Goal: Check status: Check status

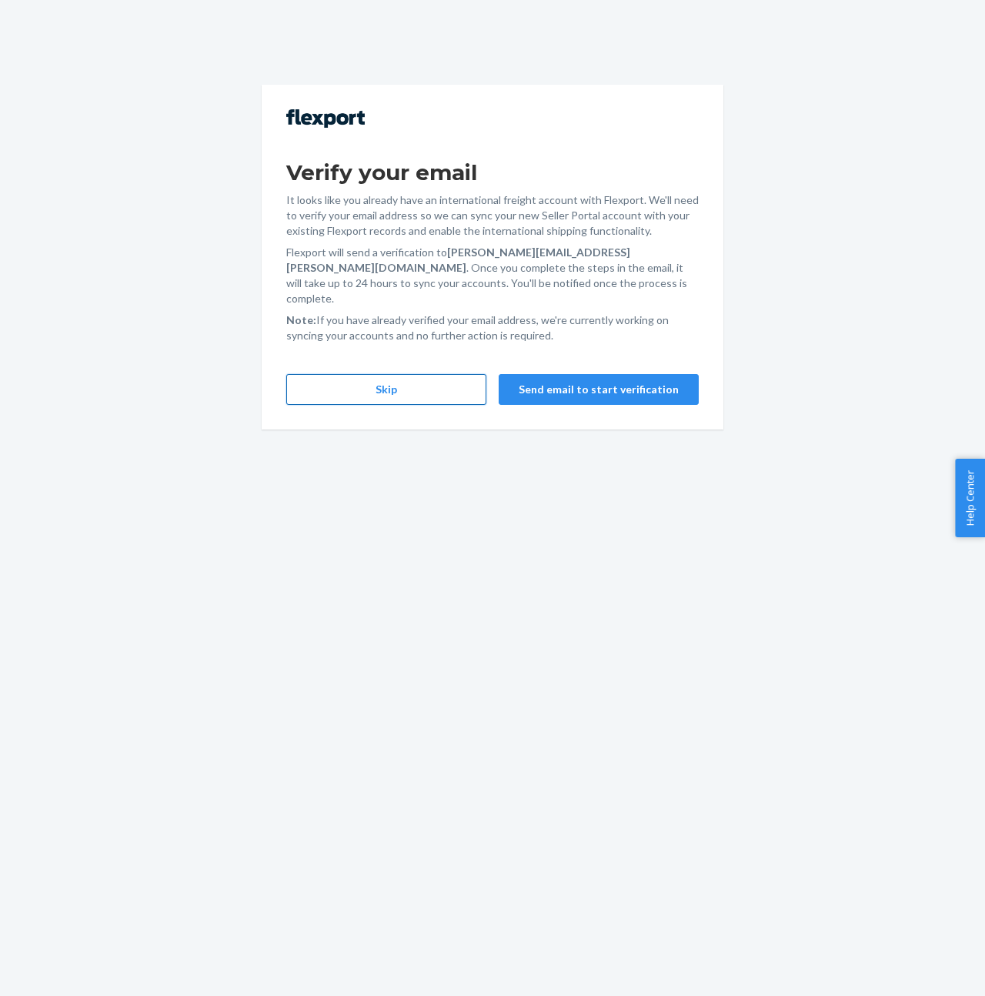
click at [409, 374] on button "Skip" at bounding box center [386, 389] width 200 height 31
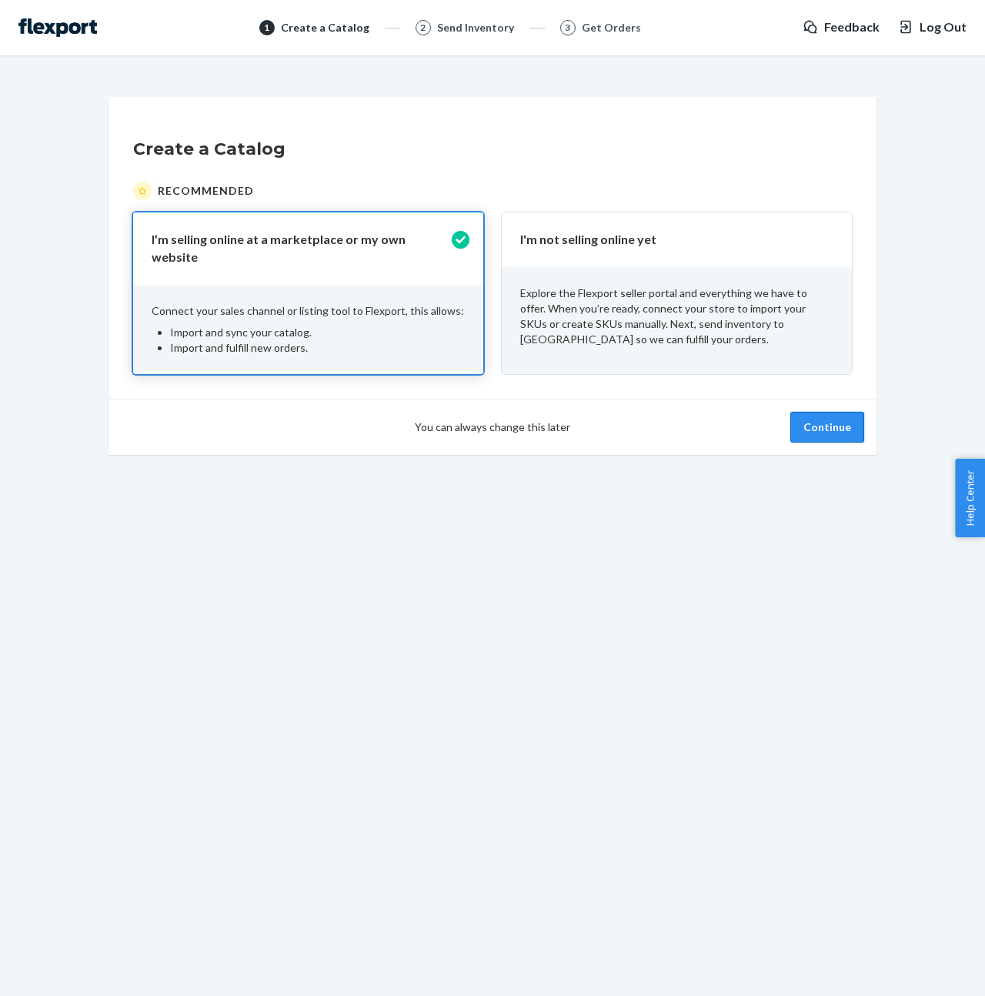
click at [840, 412] on button "Continue" at bounding box center [827, 427] width 74 height 31
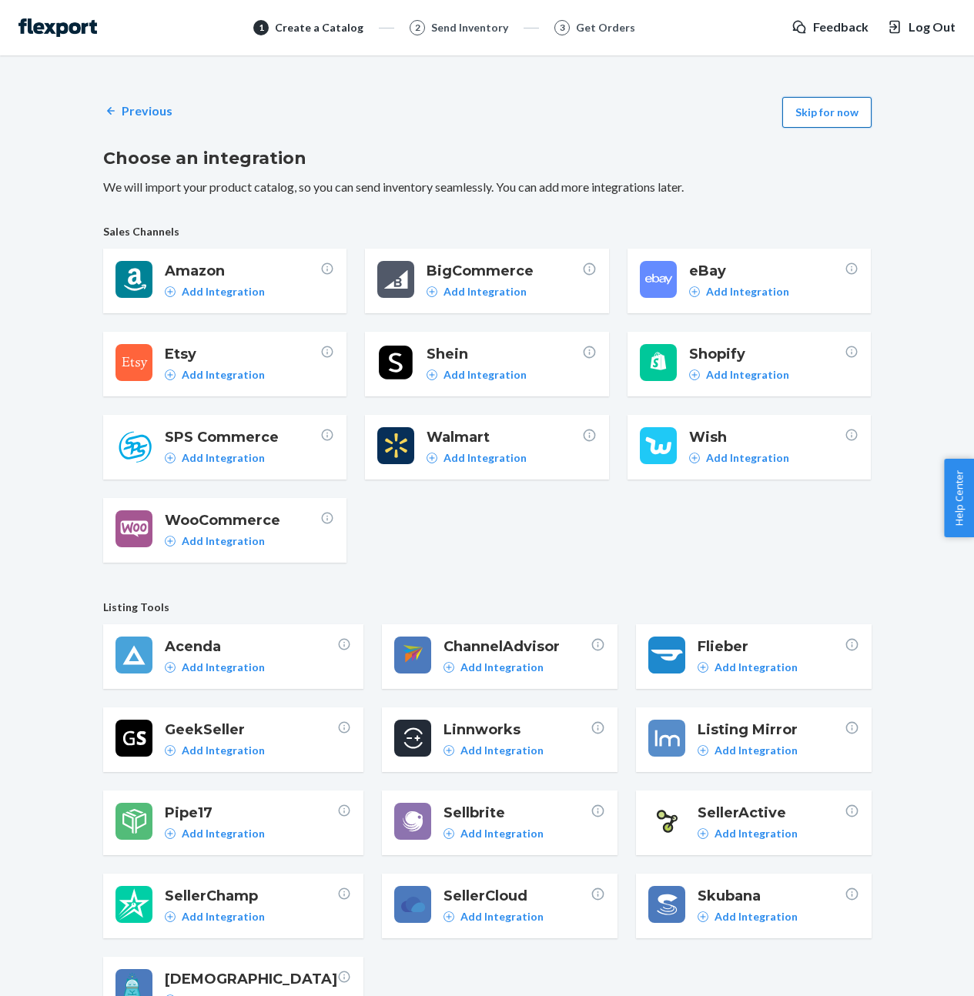
click at [825, 112] on button "Skip for now" at bounding box center [826, 112] width 89 height 31
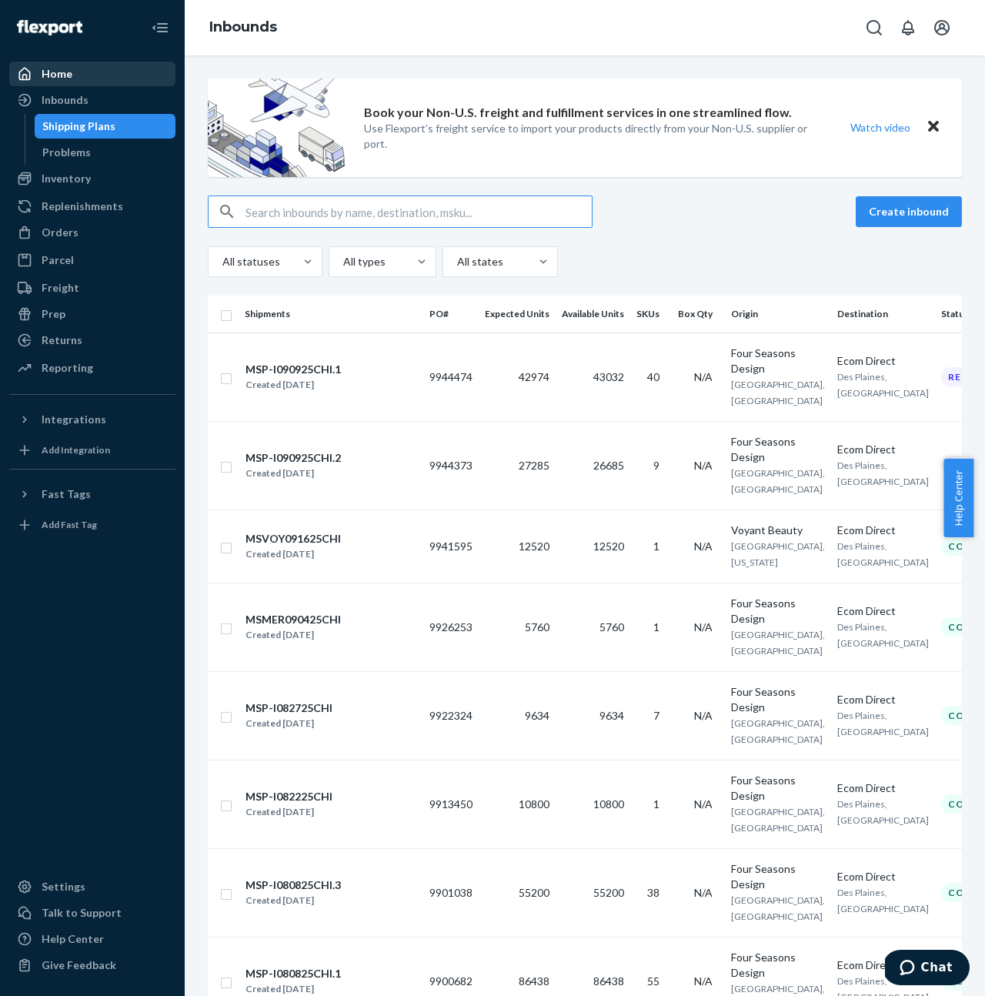
click at [92, 76] on div "Home" at bounding box center [92, 74] width 163 height 22
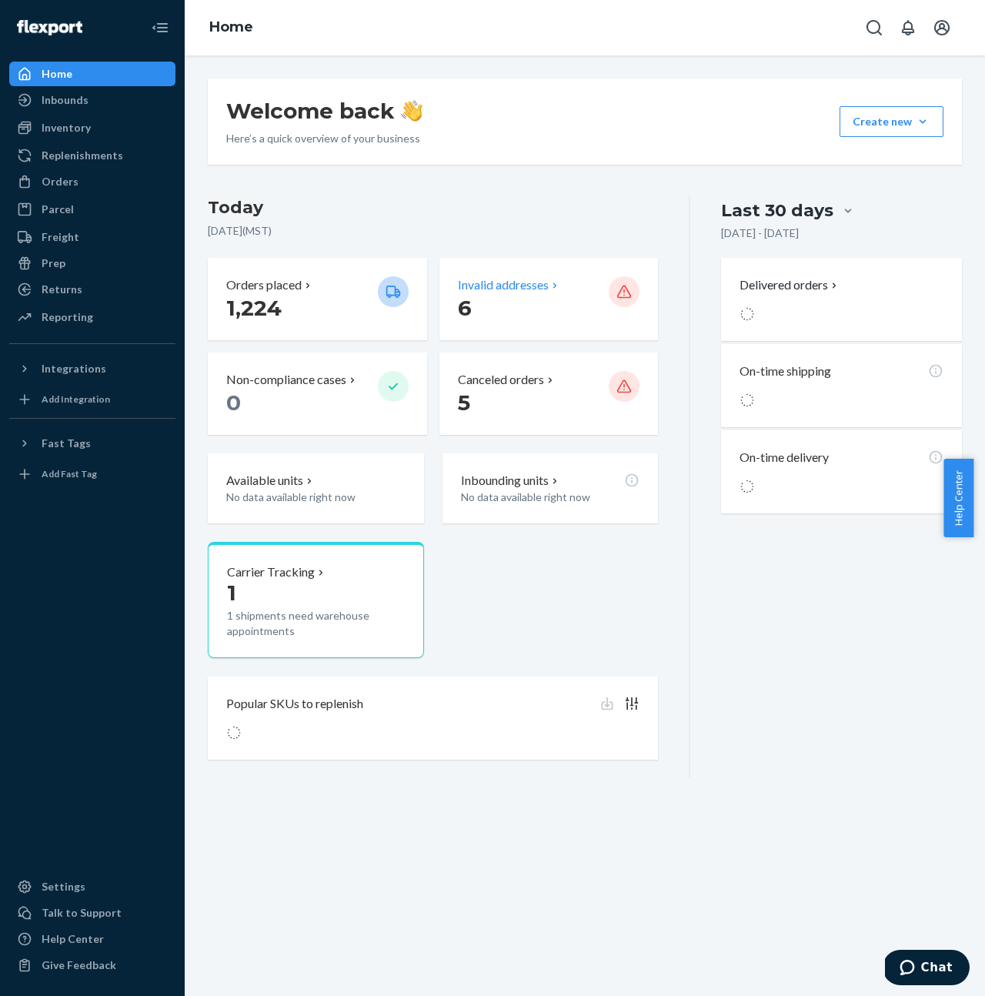
click at [536, 292] on p "Invalid addresses" at bounding box center [503, 285] width 91 height 18
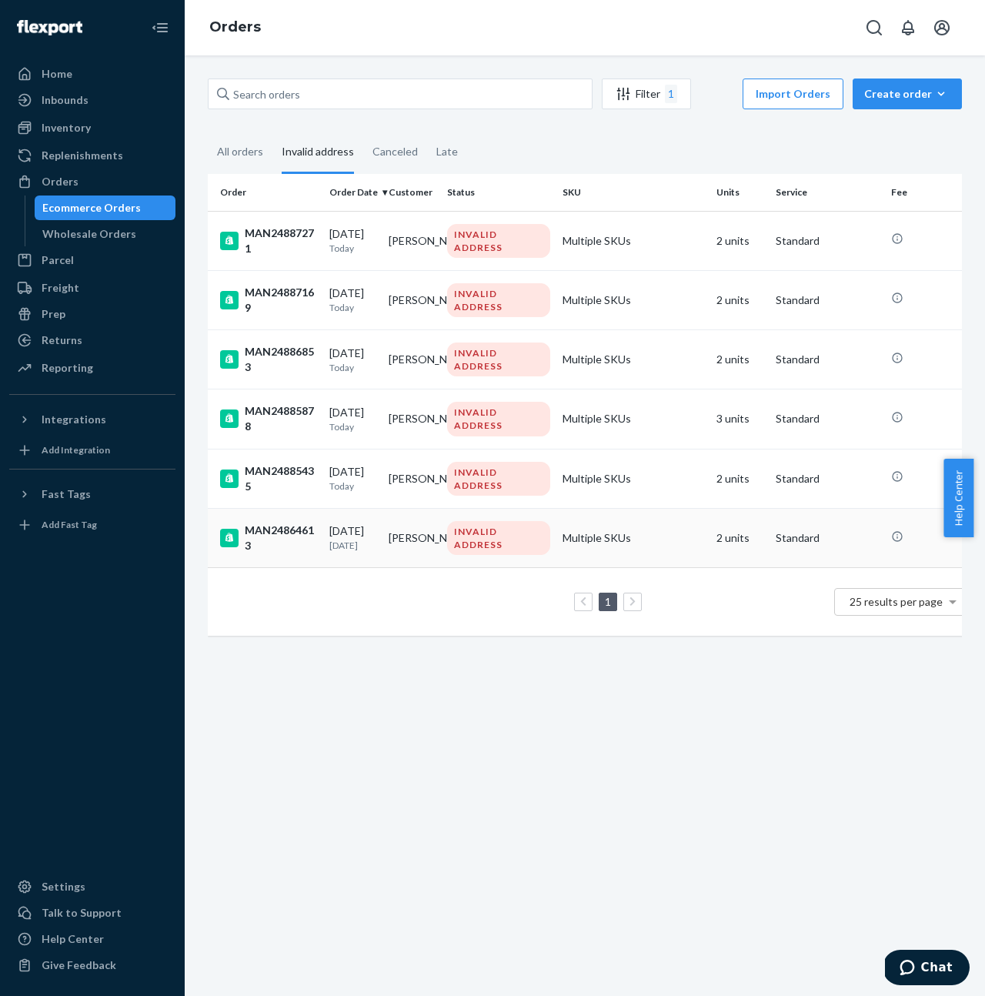
click at [706, 539] on td "Multiple SKUs" at bounding box center [633, 537] width 154 height 59
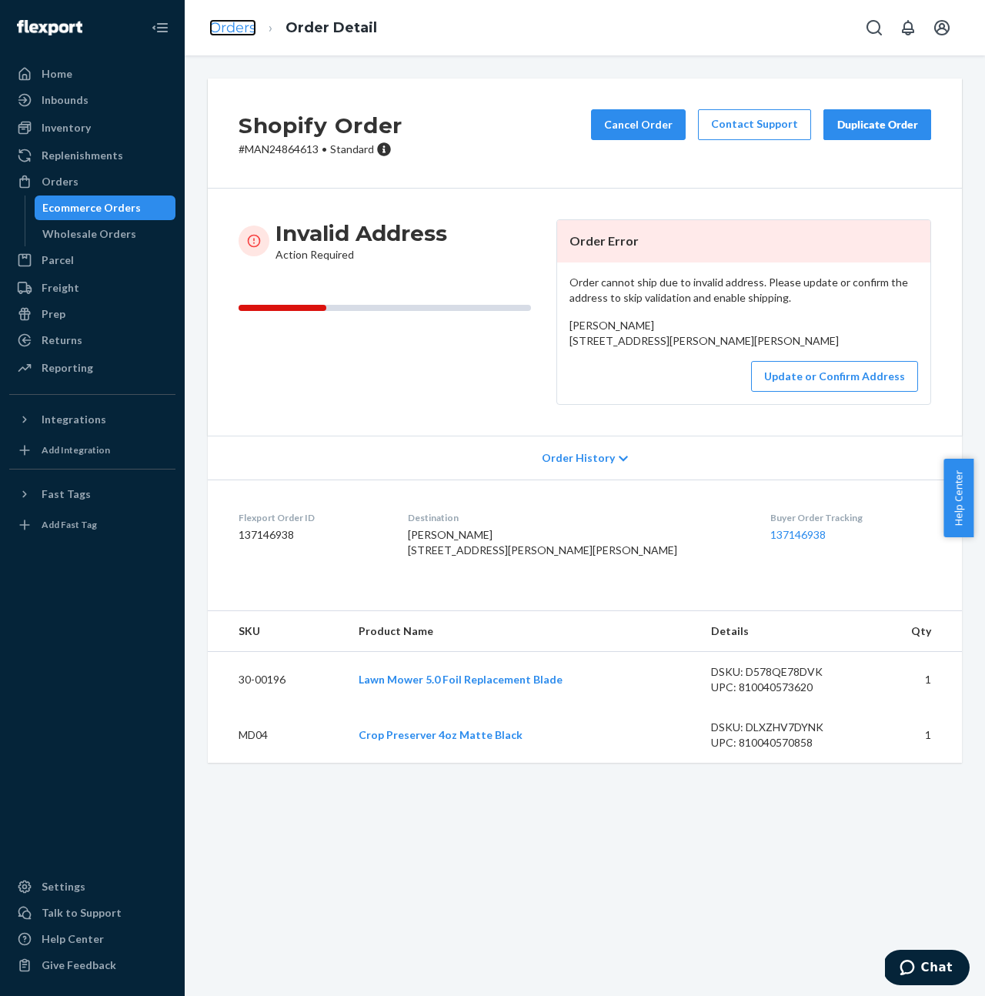
click at [239, 25] on link "Orders" at bounding box center [232, 27] width 47 height 17
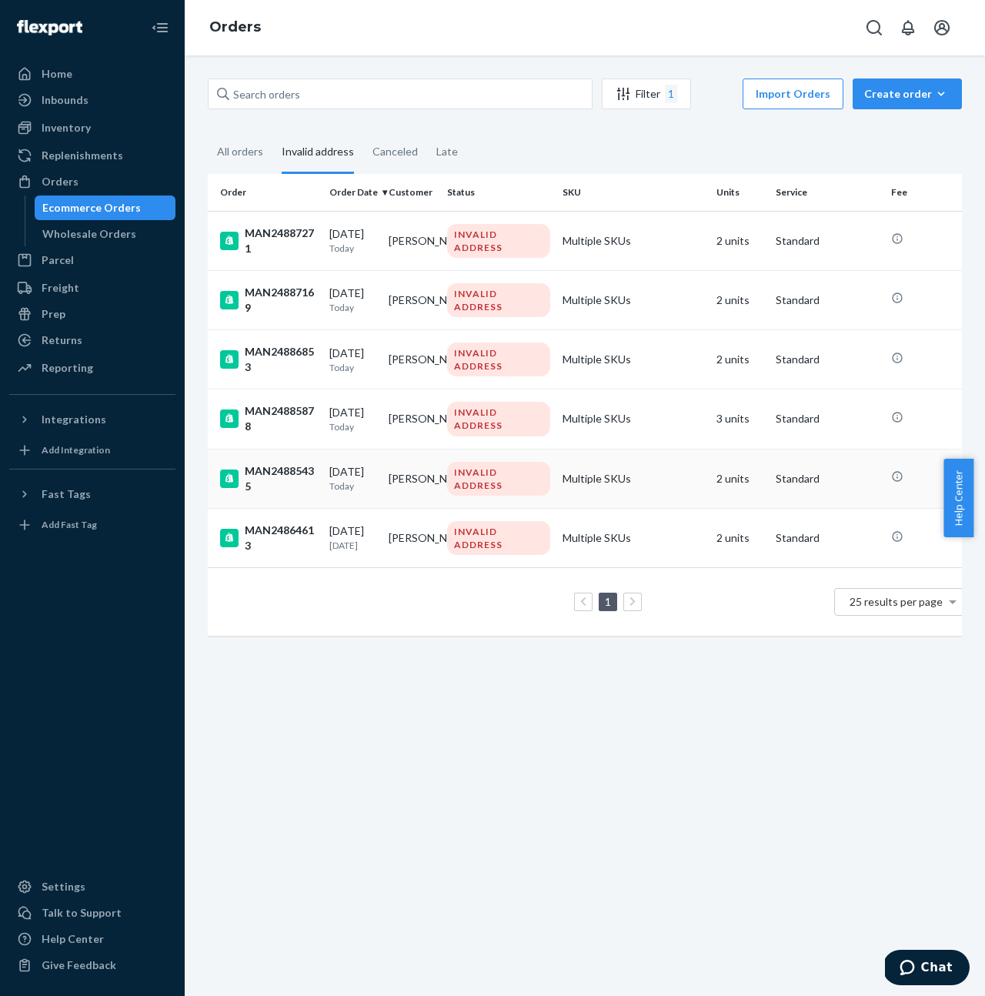
click at [335, 460] on td "09/24/2025 Today" at bounding box center [352, 478] width 59 height 59
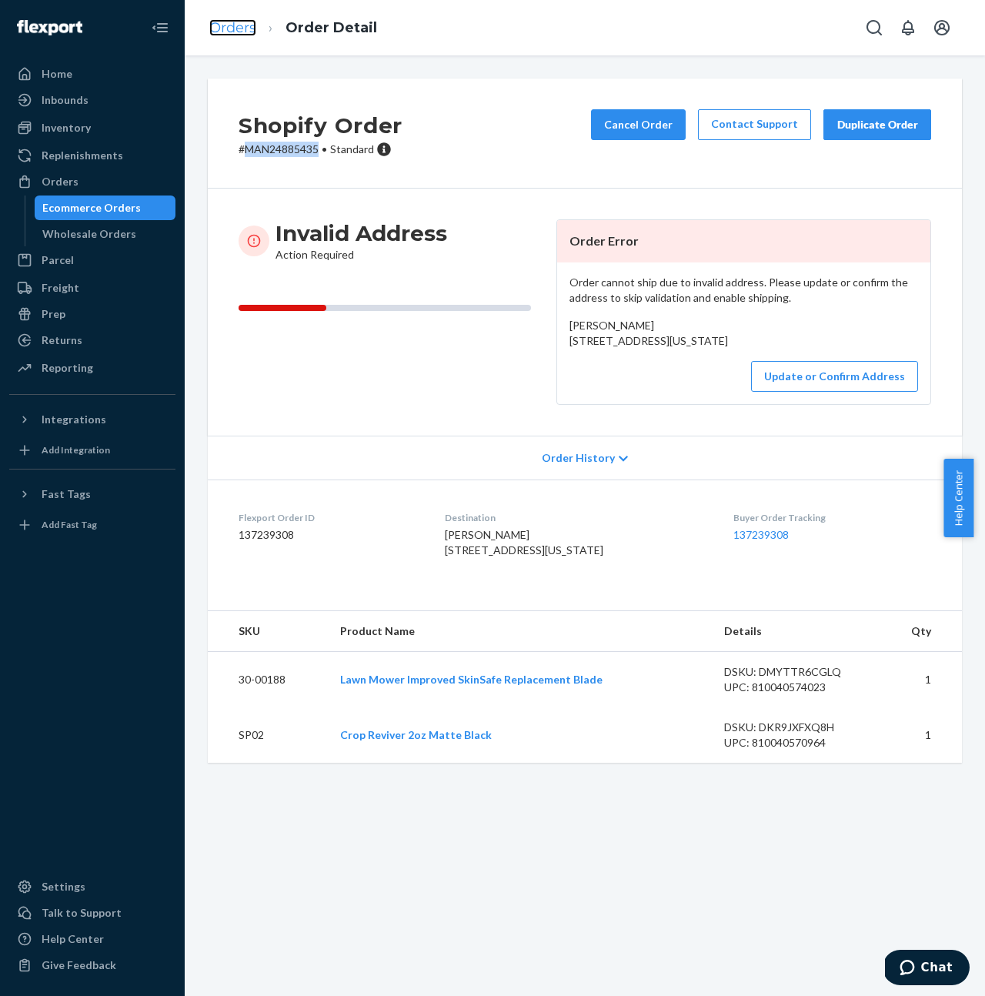
click at [226, 30] on link "Orders" at bounding box center [232, 27] width 47 height 17
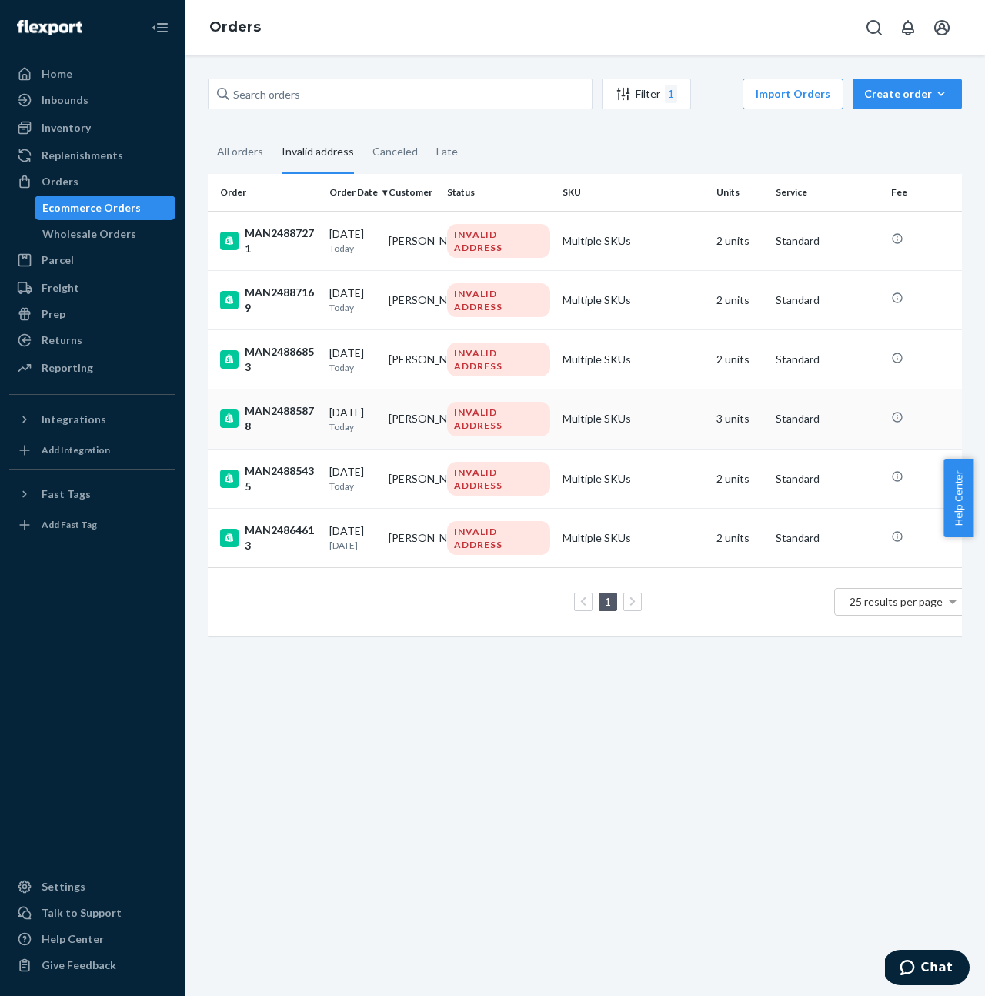
click at [263, 412] on div "MAN24885878" at bounding box center [268, 418] width 97 height 31
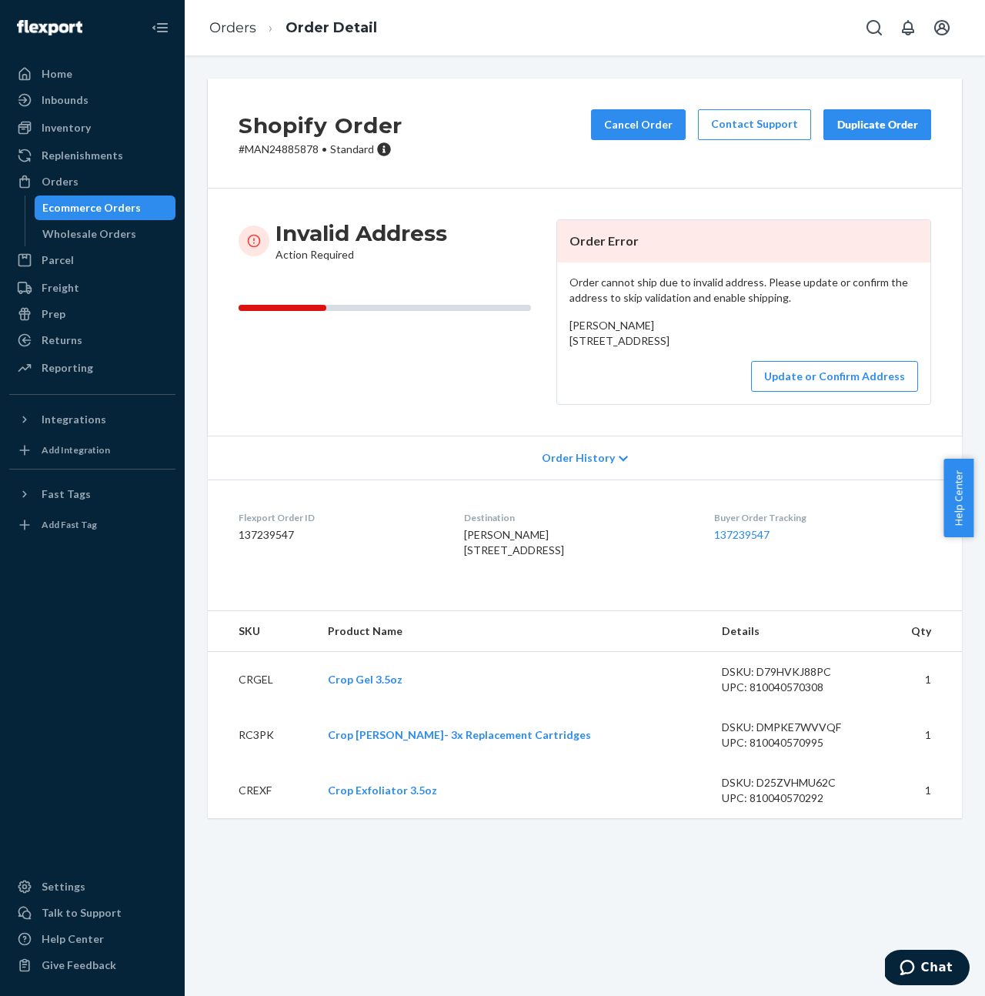
click at [227, 17] on ol "Orders Order Detail" at bounding box center [293, 27] width 192 height 45
click at [229, 22] on link "Orders" at bounding box center [232, 27] width 47 height 17
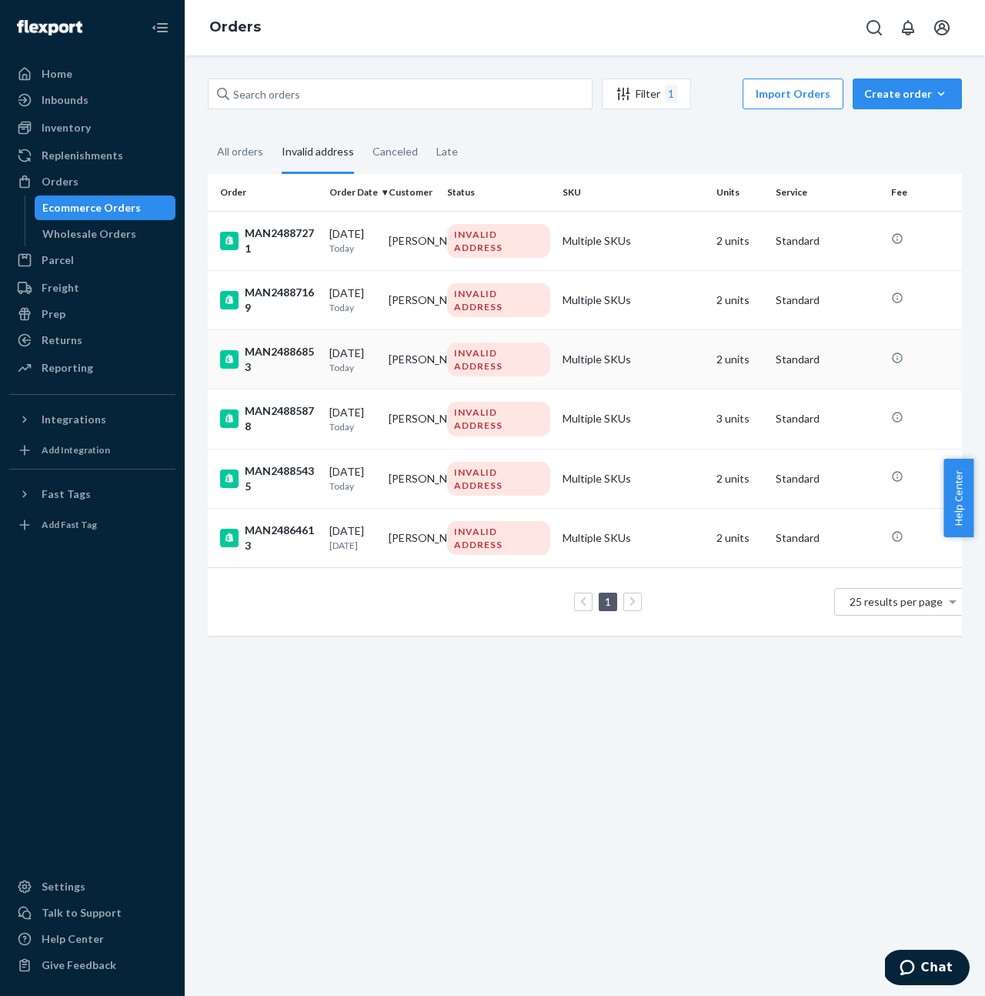
click at [266, 354] on div "MAN24886853" at bounding box center [268, 359] width 97 height 31
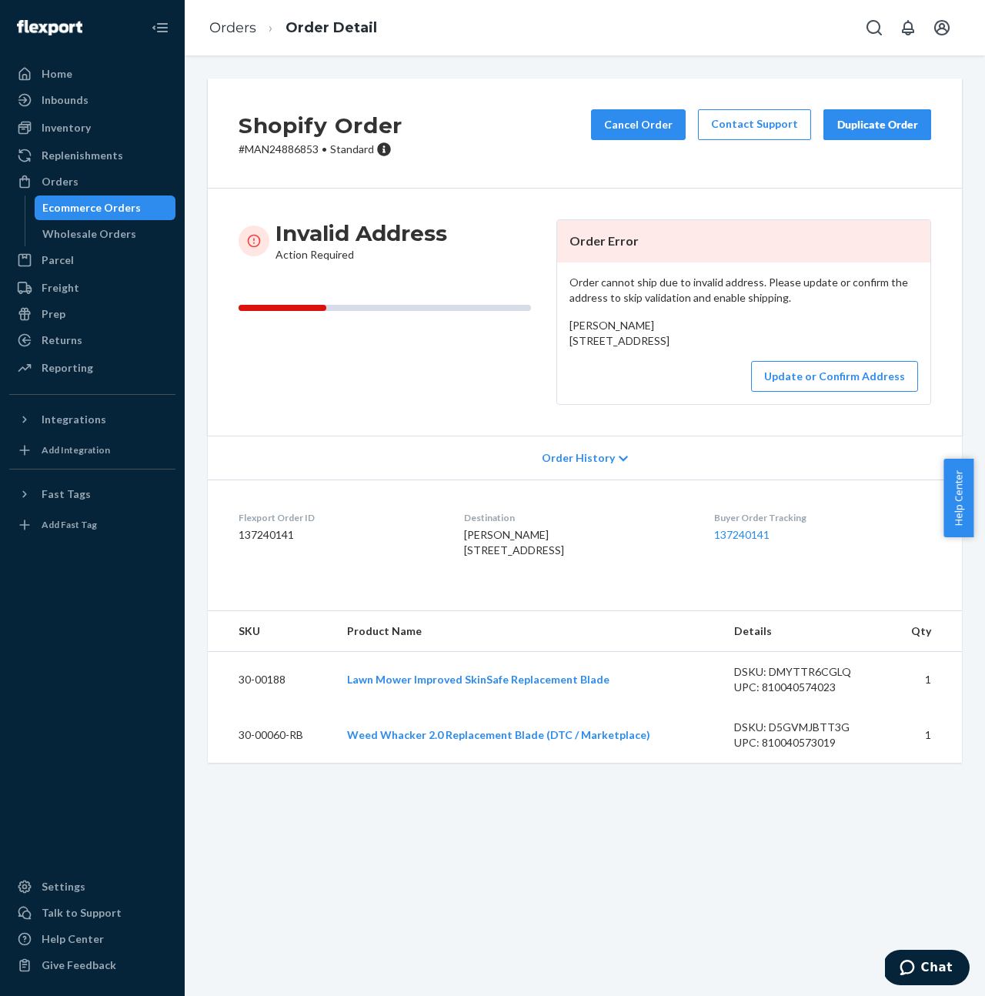
click at [232, 13] on ol "Orders Order Detail" at bounding box center [293, 27] width 192 height 45
click at [233, 25] on link "Orders" at bounding box center [232, 27] width 47 height 17
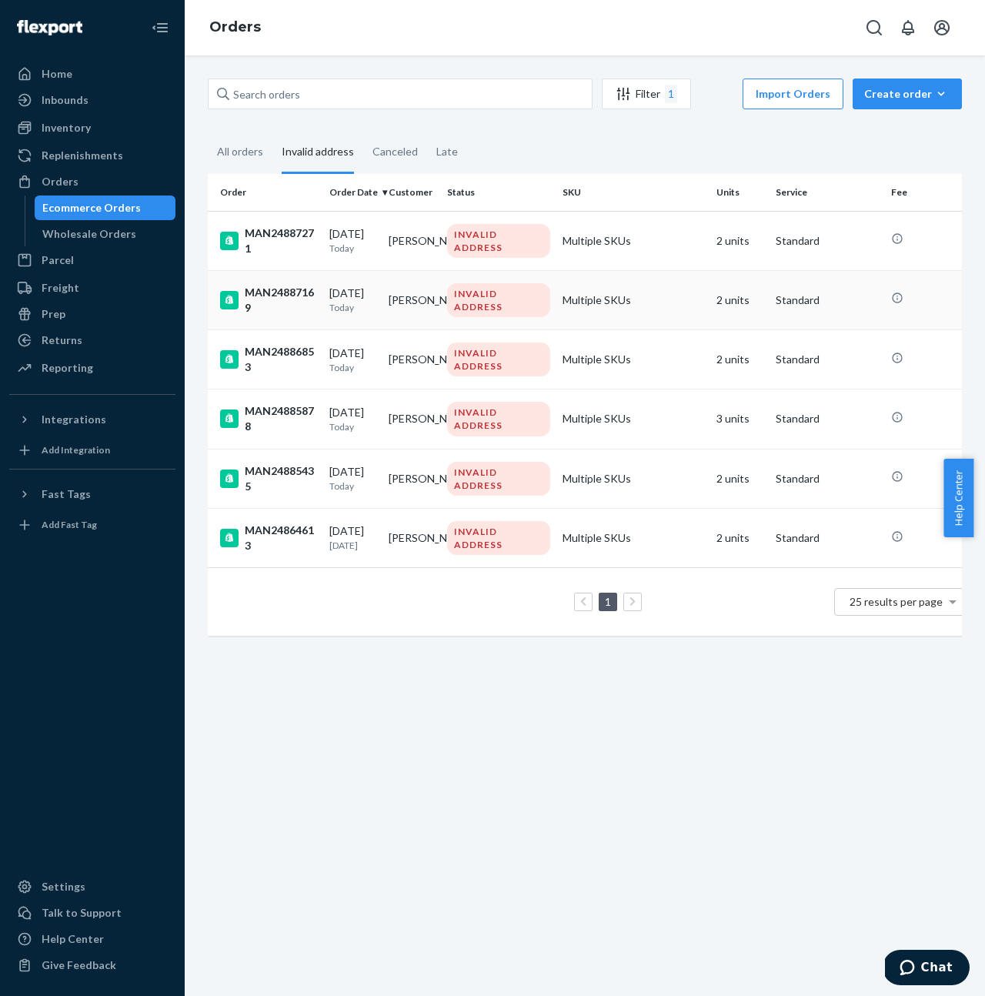
click at [267, 295] on div "MAN24887169" at bounding box center [268, 300] width 97 height 31
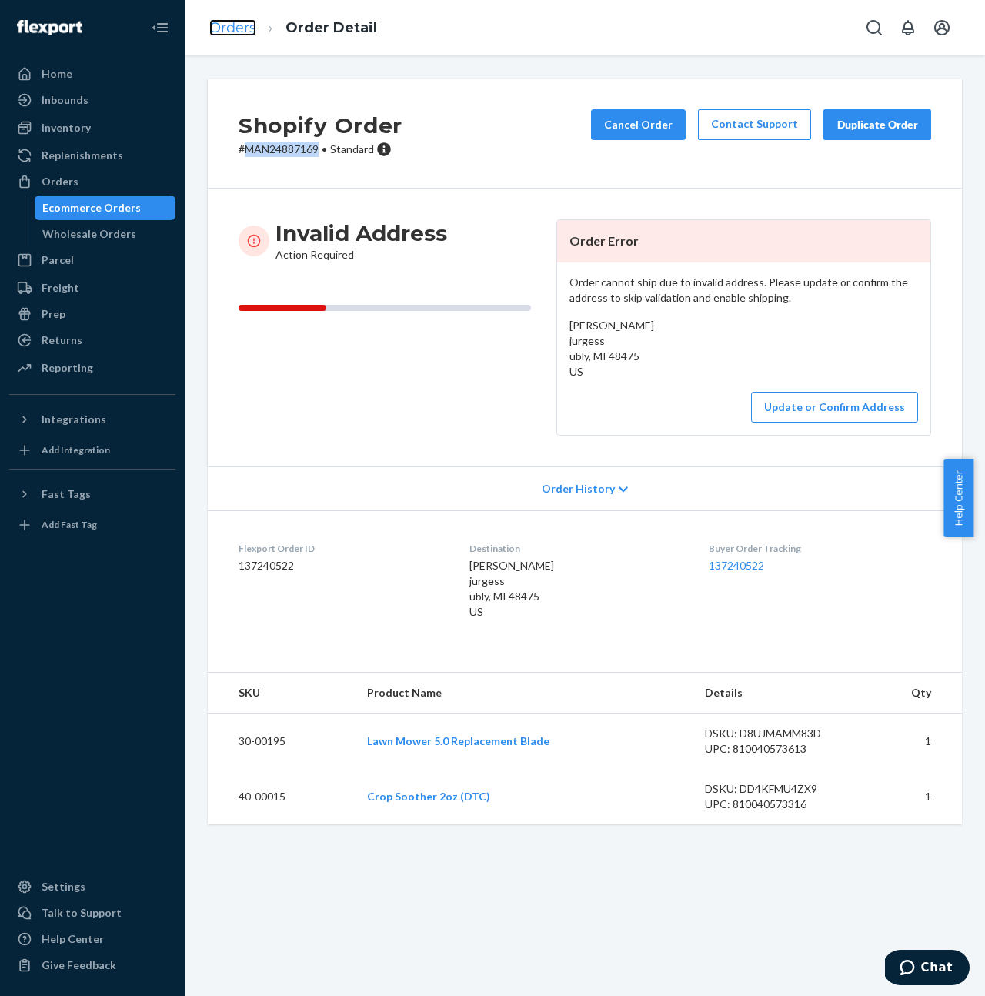
click at [248, 28] on link "Orders" at bounding box center [232, 27] width 47 height 17
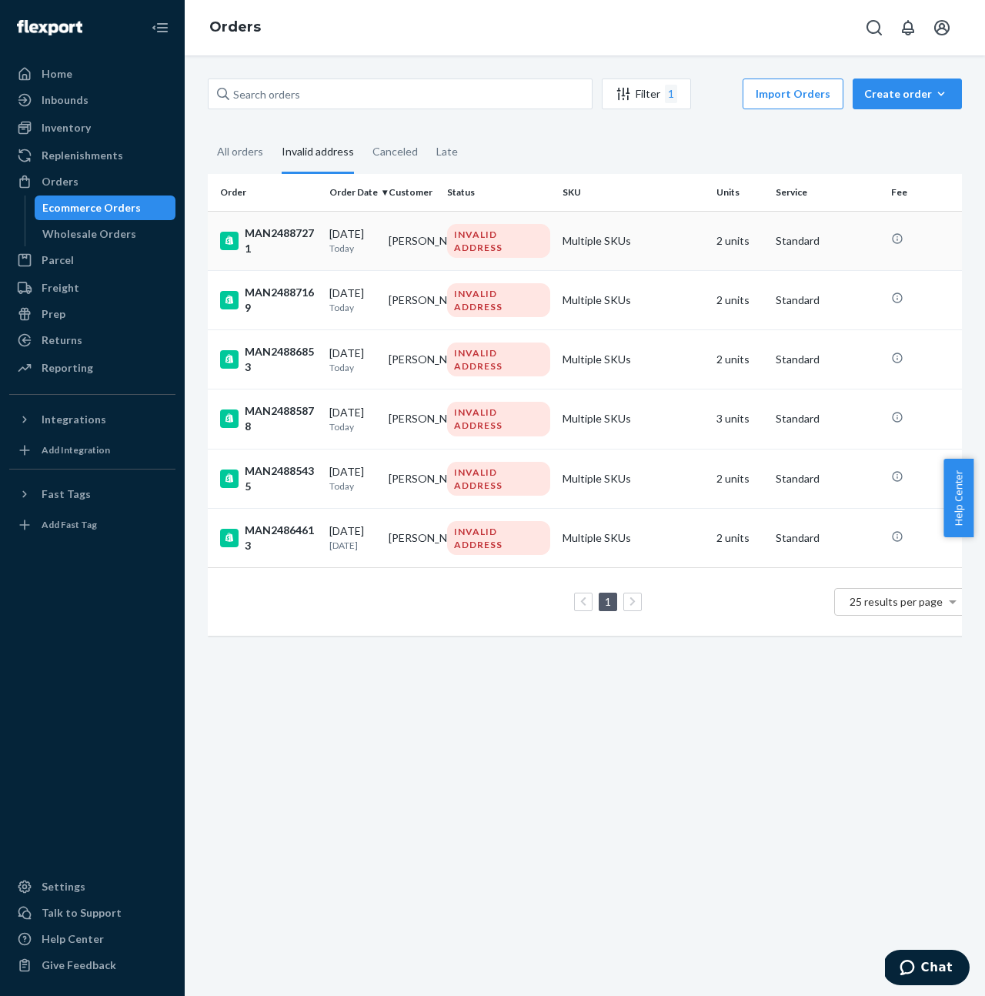
click at [280, 232] on div "MAN24887271" at bounding box center [268, 240] width 97 height 31
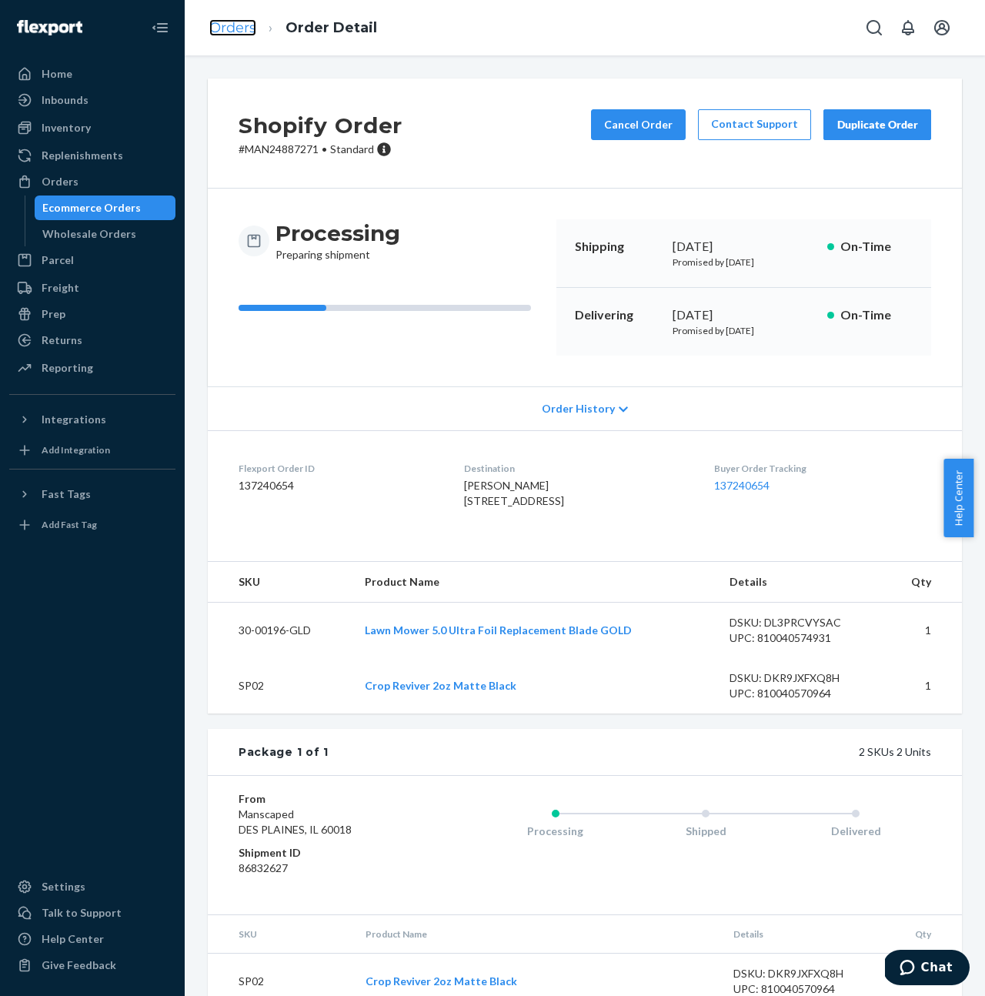
click at [245, 25] on link "Orders" at bounding box center [232, 27] width 47 height 17
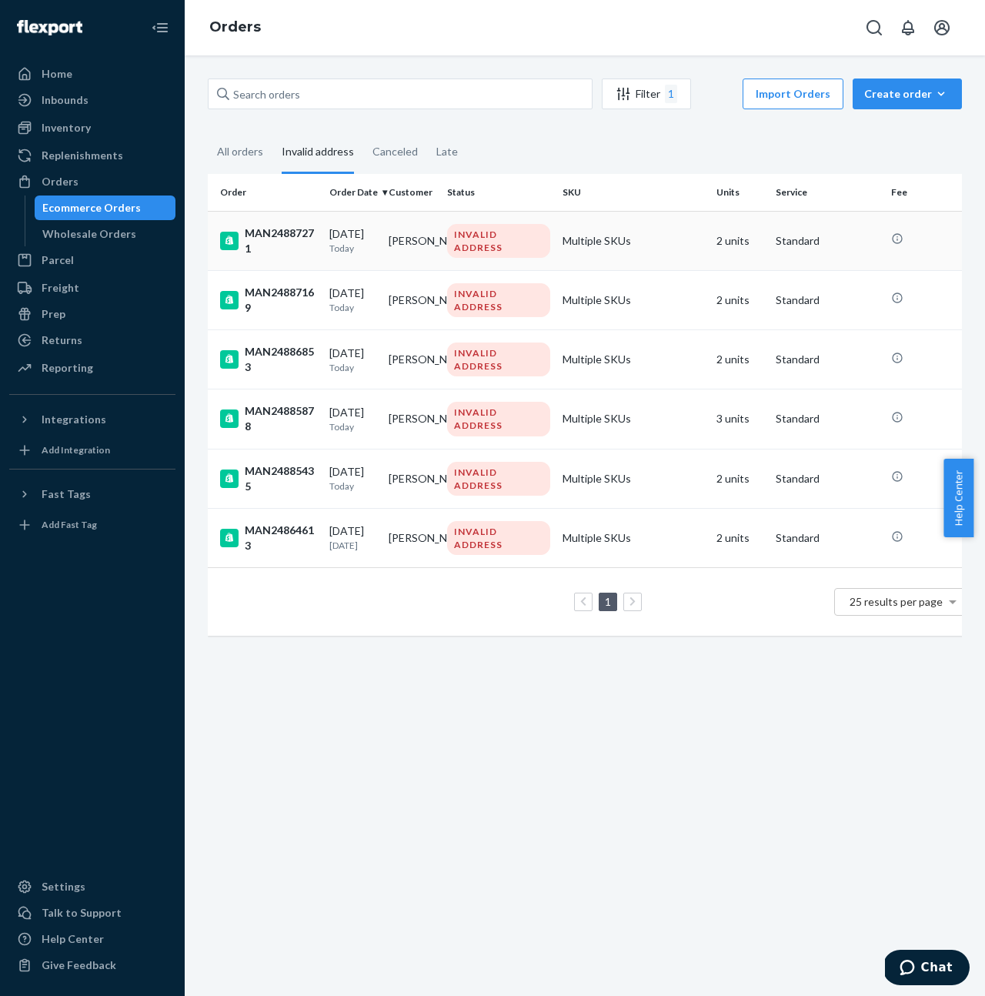
click at [339, 233] on div "09/24/2025 Today" at bounding box center [352, 240] width 47 height 28
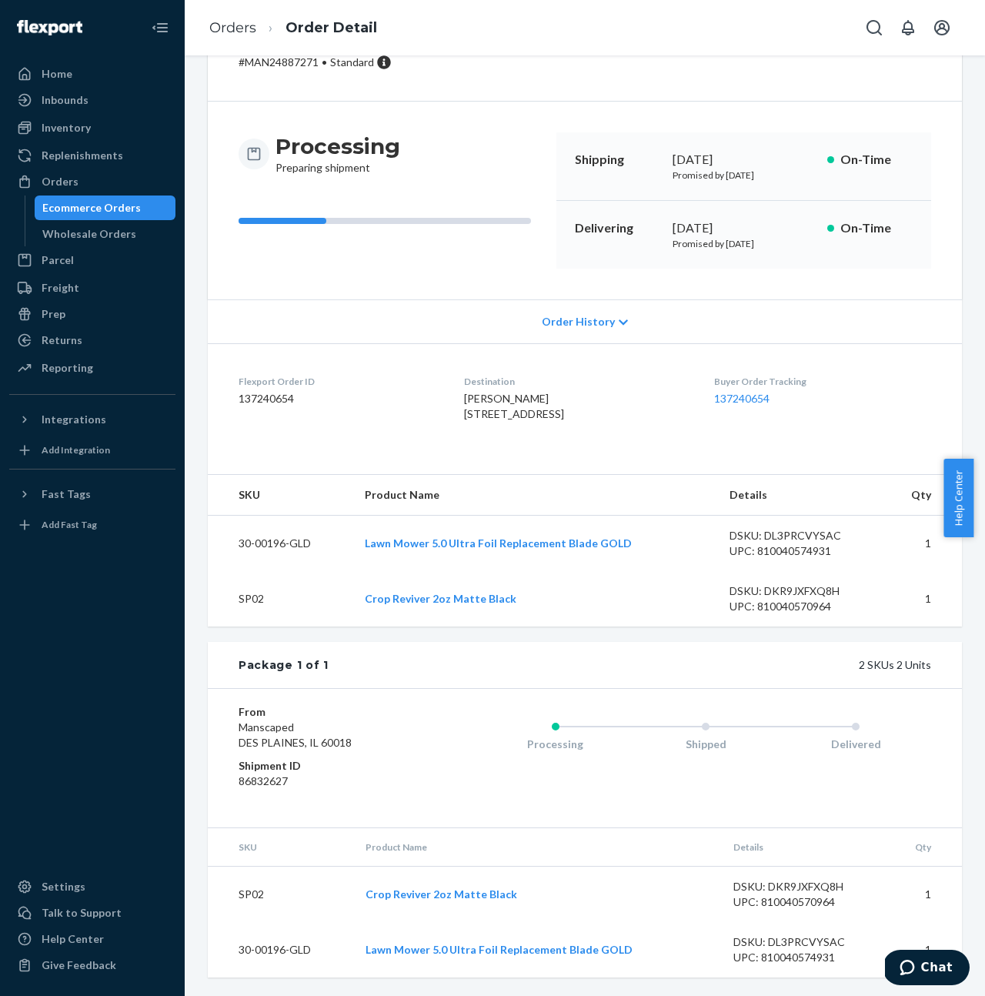
scroll to position [99, 0]
click at [573, 314] on span "Order History" at bounding box center [578, 321] width 73 height 15
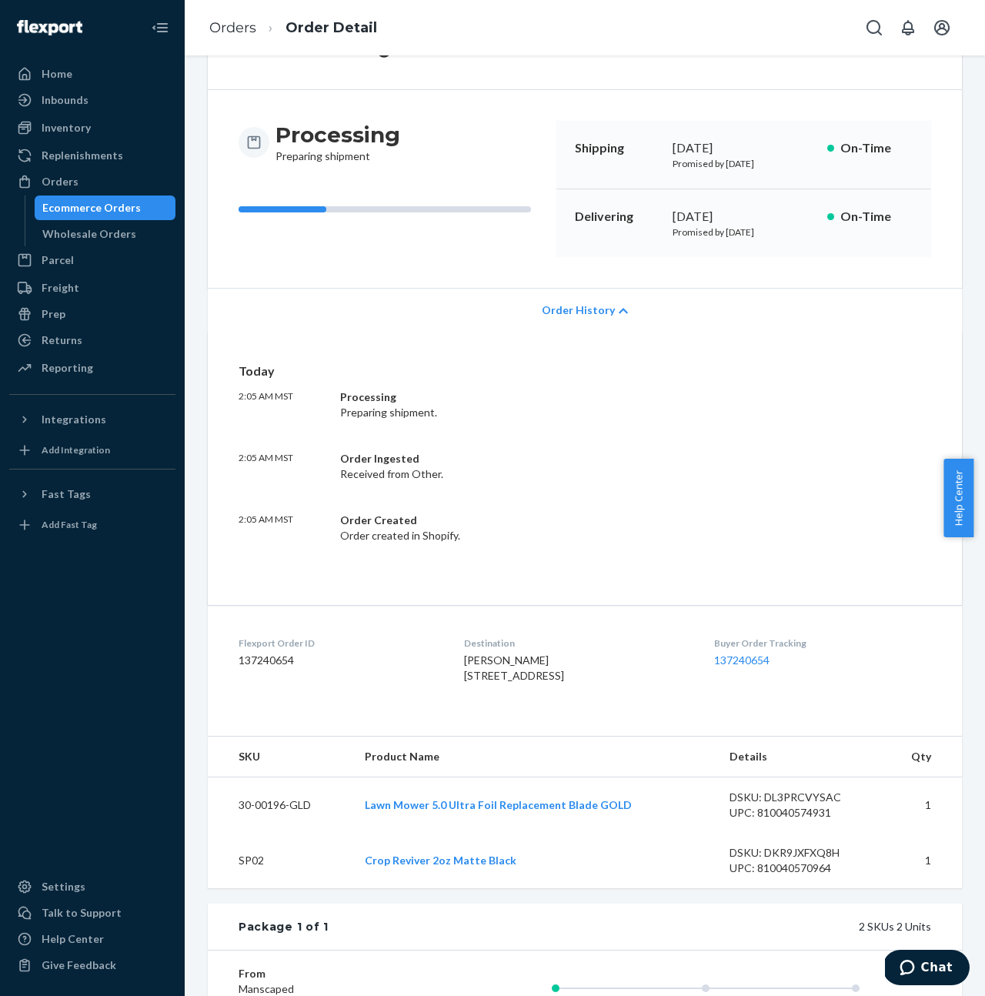
scroll to position [0, 0]
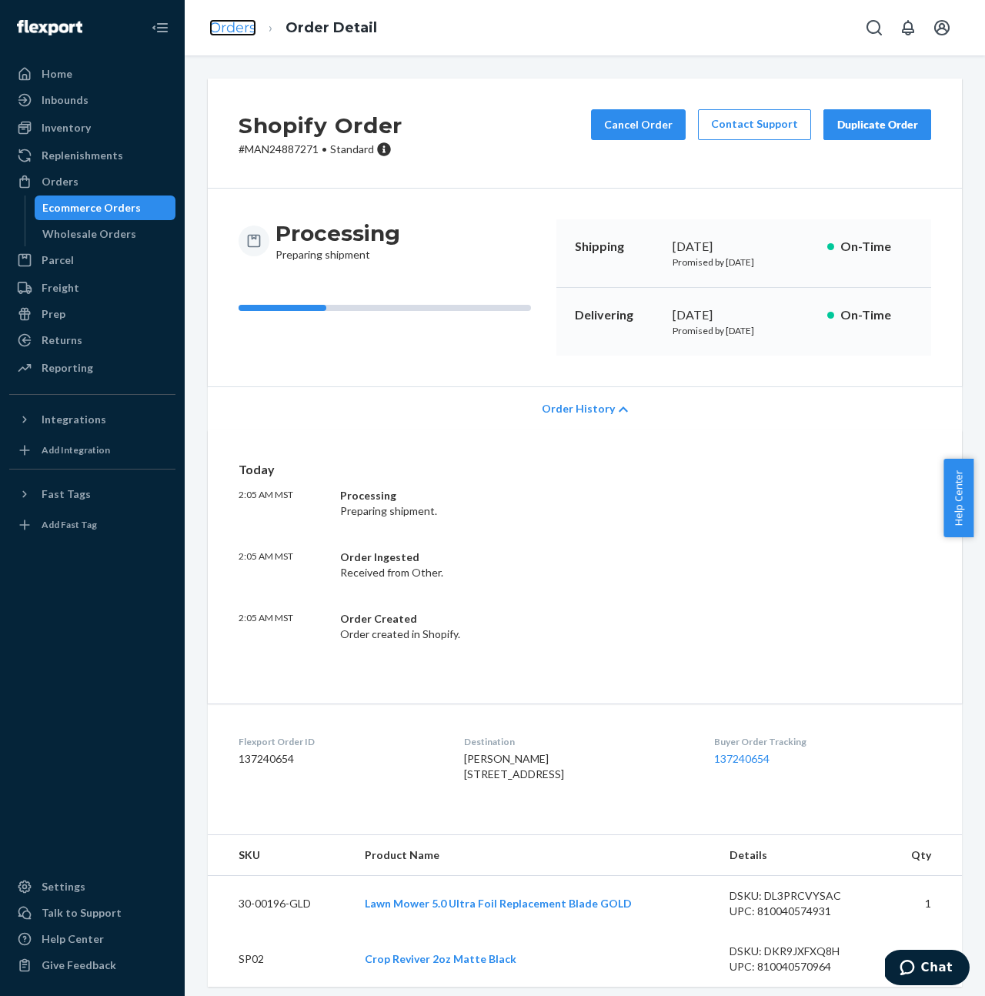
click at [234, 25] on link "Orders" at bounding box center [232, 27] width 47 height 17
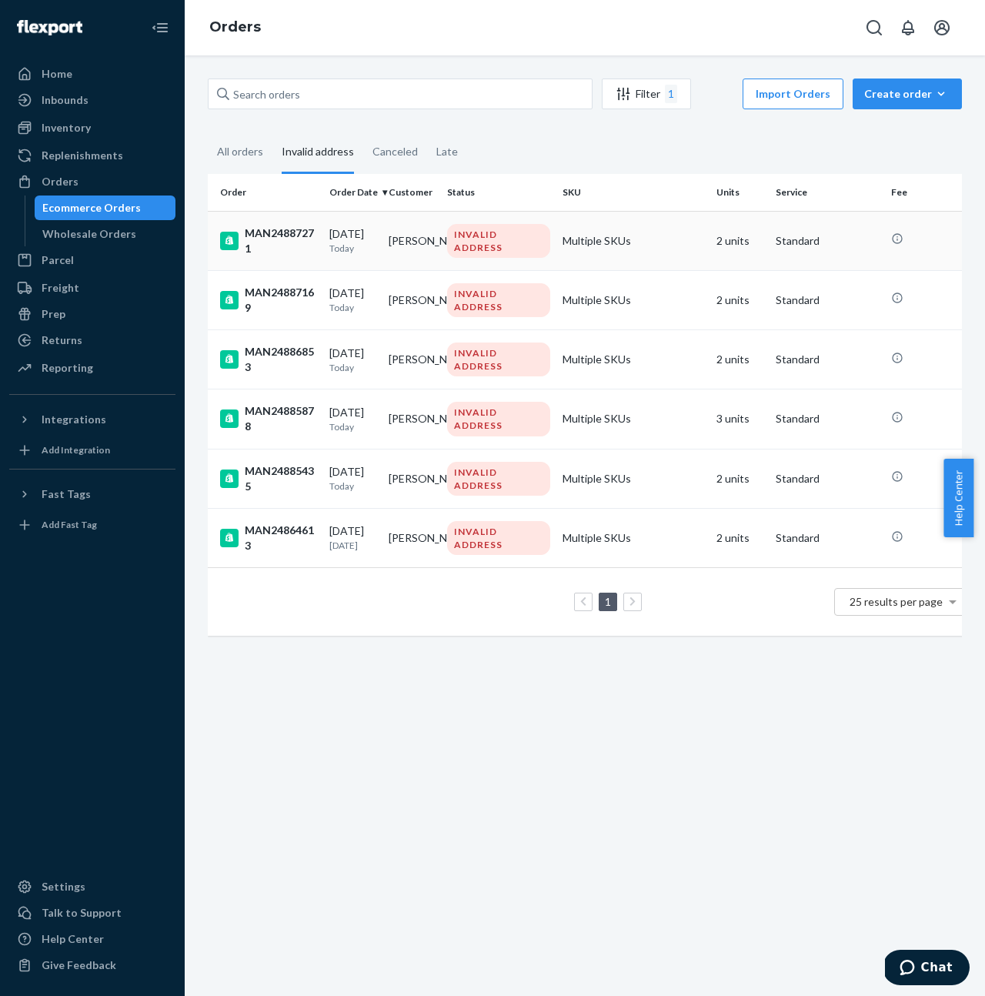
click at [416, 245] on td "Haris Khan" at bounding box center [411, 240] width 59 height 59
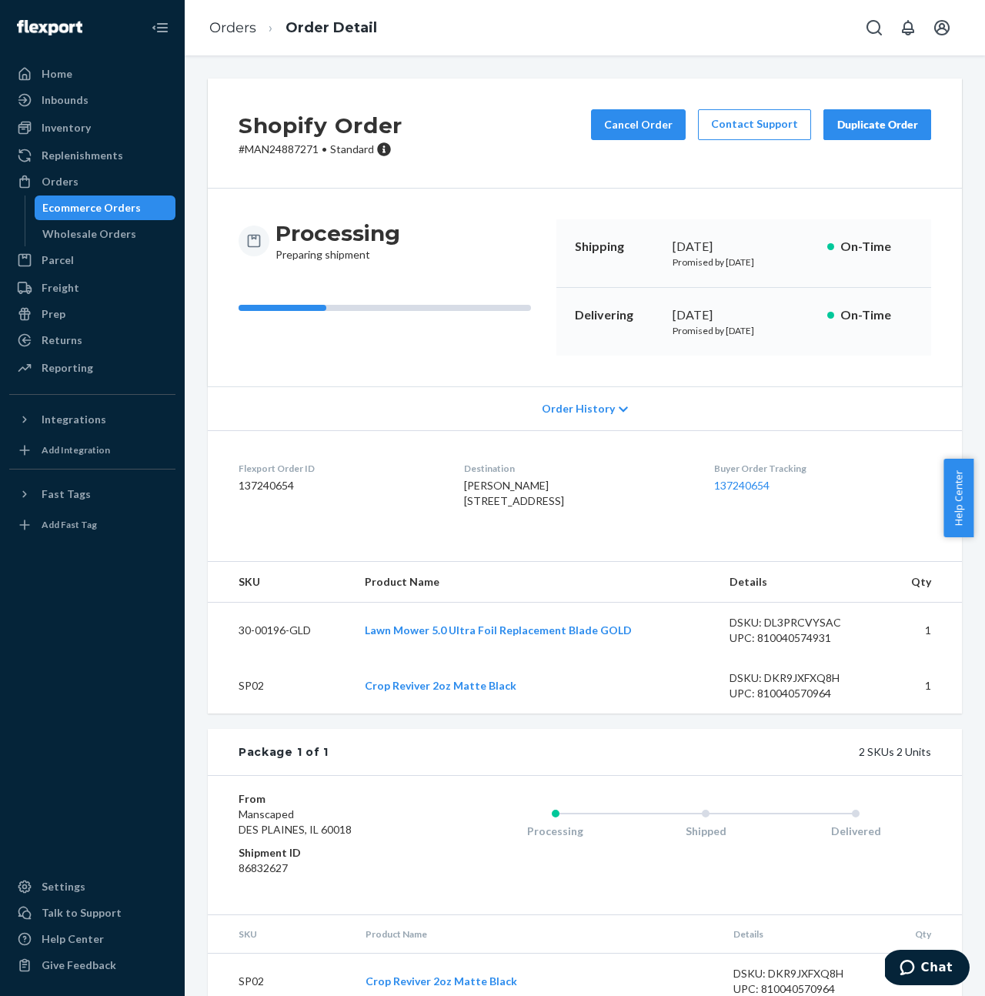
scroll to position [118, 0]
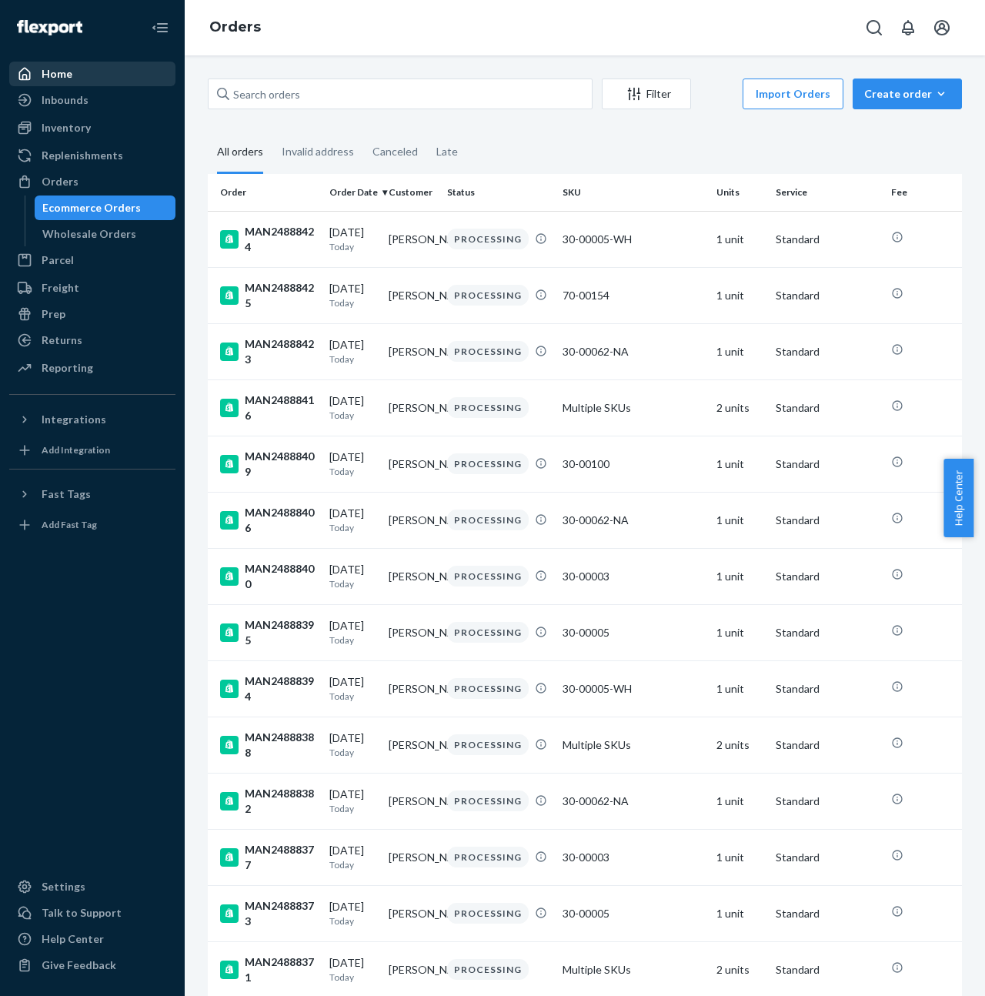
click at [115, 72] on div "Home" at bounding box center [92, 74] width 163 height 22
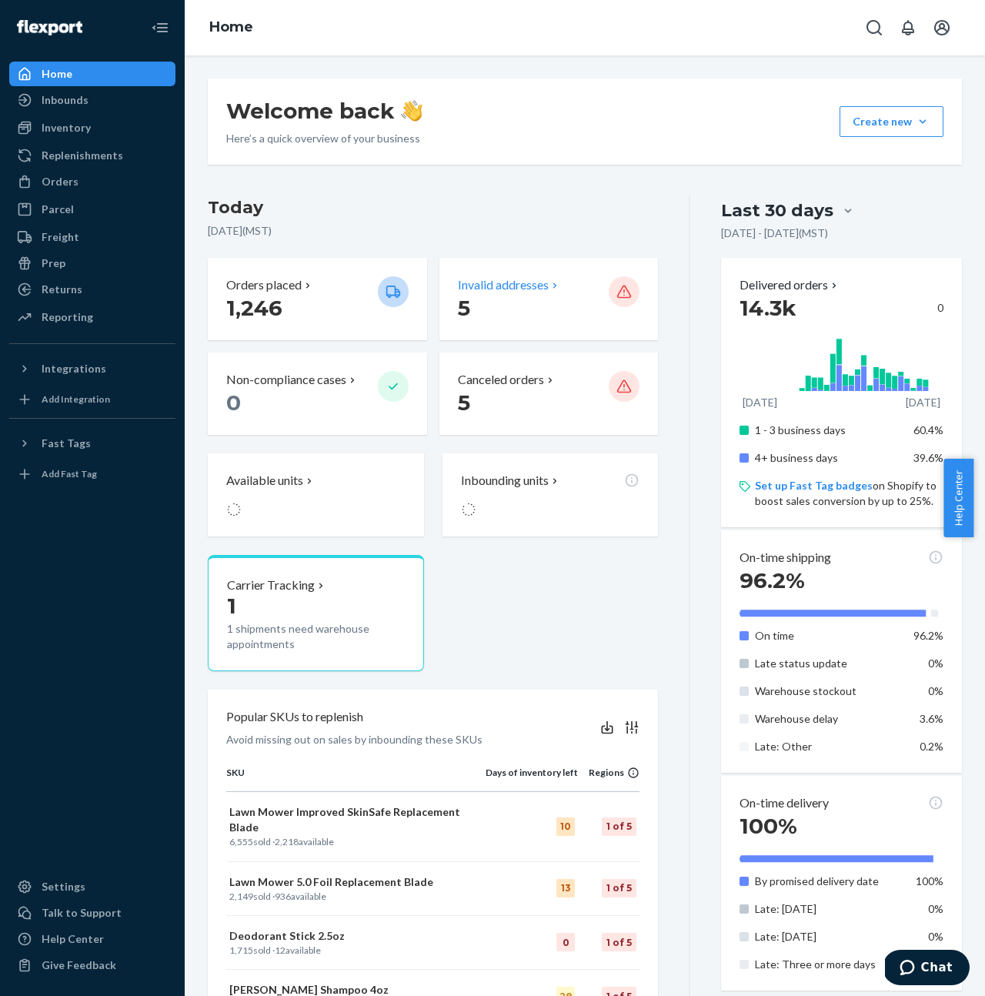
click at [526, 286] on p "Invalid addresses" at bounding box center [503, 285] width 91 height 18
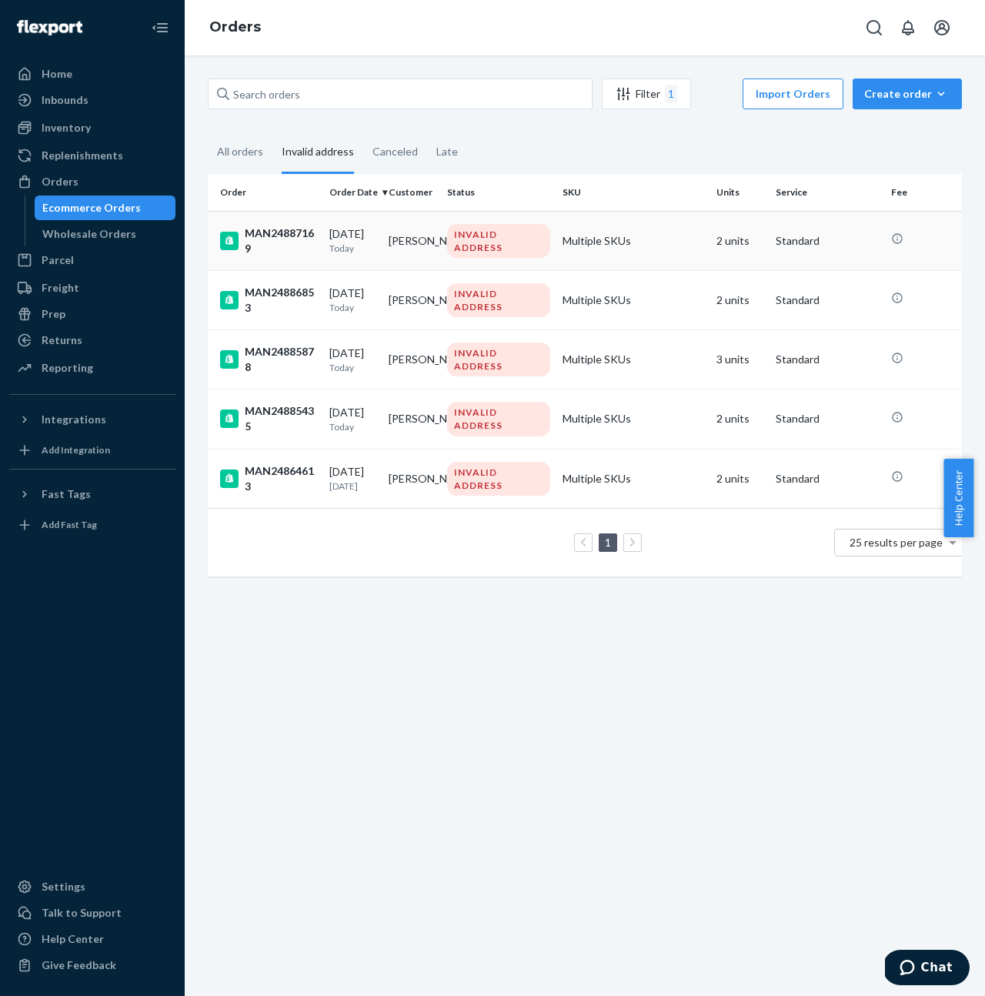
click at [396, 245] on td "[PERSON_NAME]" at bounding box center [411, 240] width 59 height 59
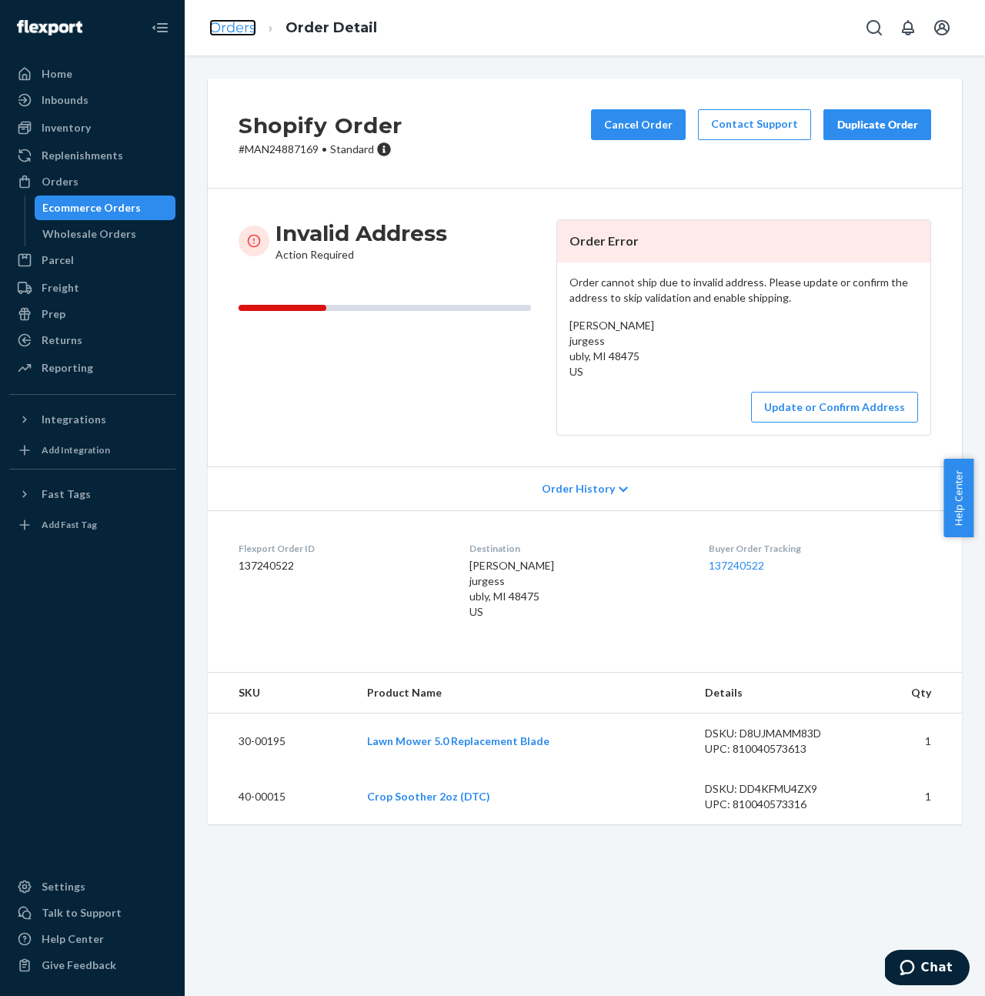
click at [245, 26] on link "Orders" at bounding box center [232, 27] width 47 height 17
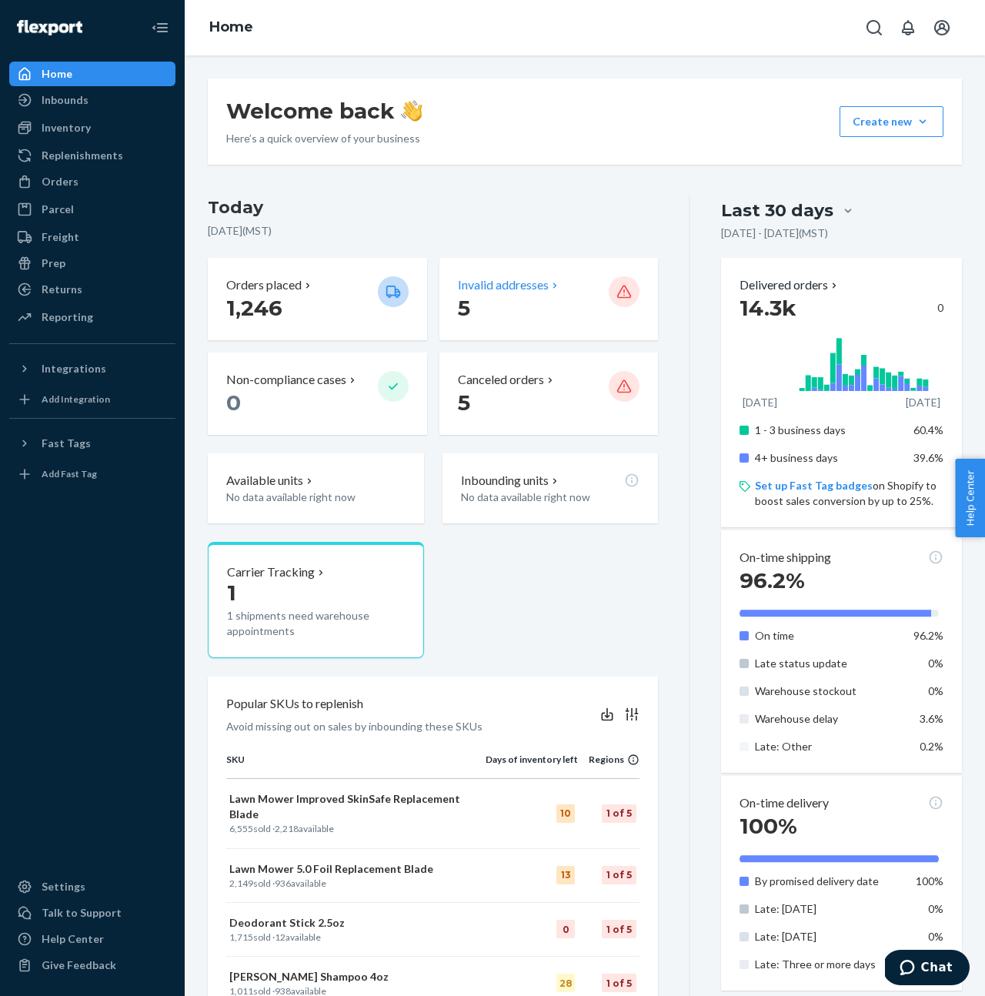
click at [521, 264] on div "Invalid addresses 5" at bounding box center [548, 299] width 219 height 82
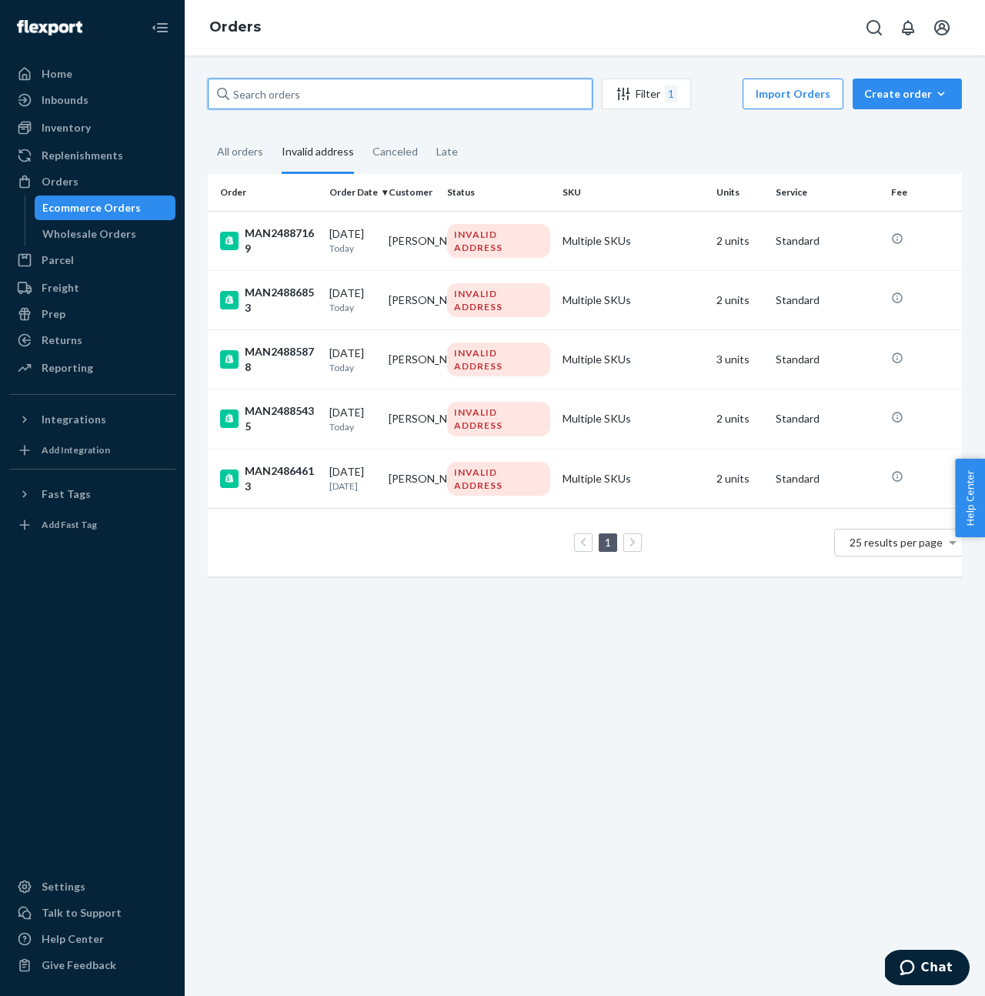
click at [460, 90] on input "text" at bounding box center [400, 93] width 385 height 31
paste input "harisak1114@gmail.com"
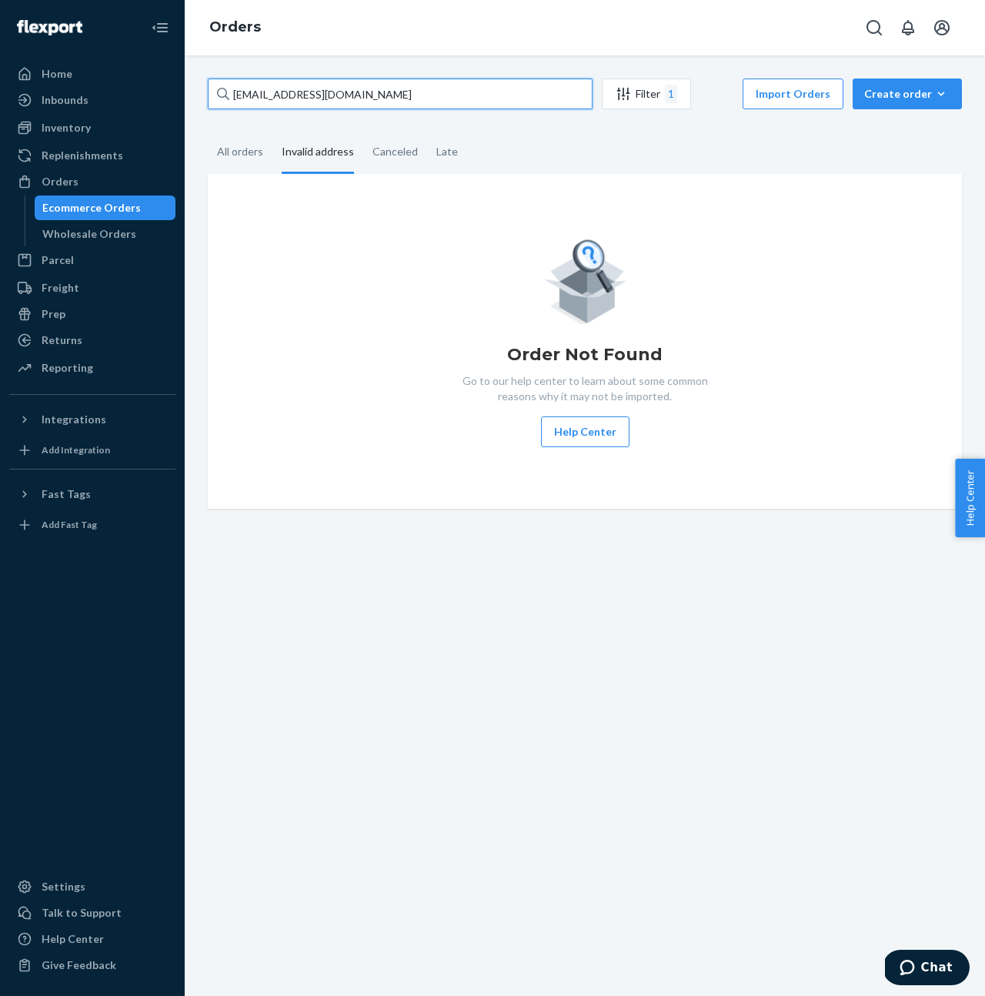
type input "harisak1114@gmail.com"
